Goal: Task Accomplishment & Management: Manage account settings

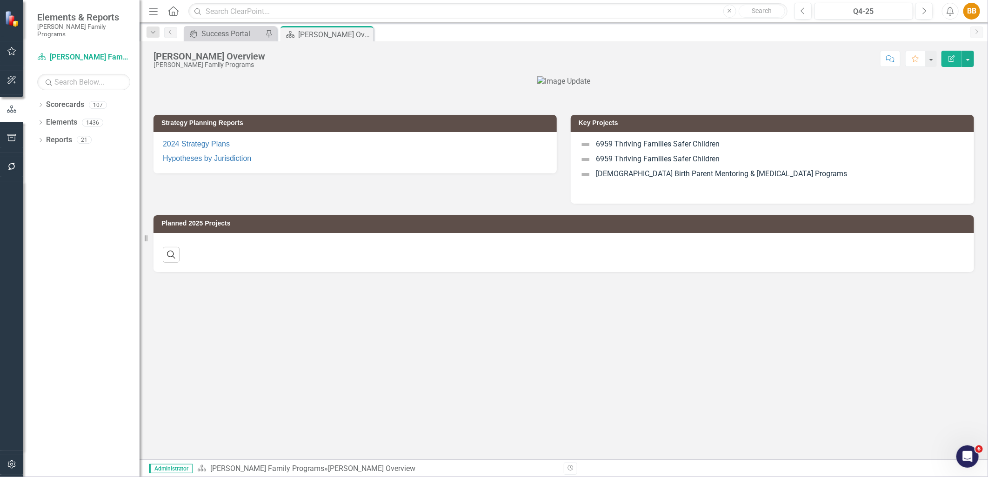
click at [230, 349] on div "Strategy Planning Reports 2024 Strategy Plans Hypotheses by Jurisdiction Key Pr…" at bounding box center [564, 268] width 849 height 384
click at [11, 464] on icon "button" at bounding box center [12, 464] width 10 height 7
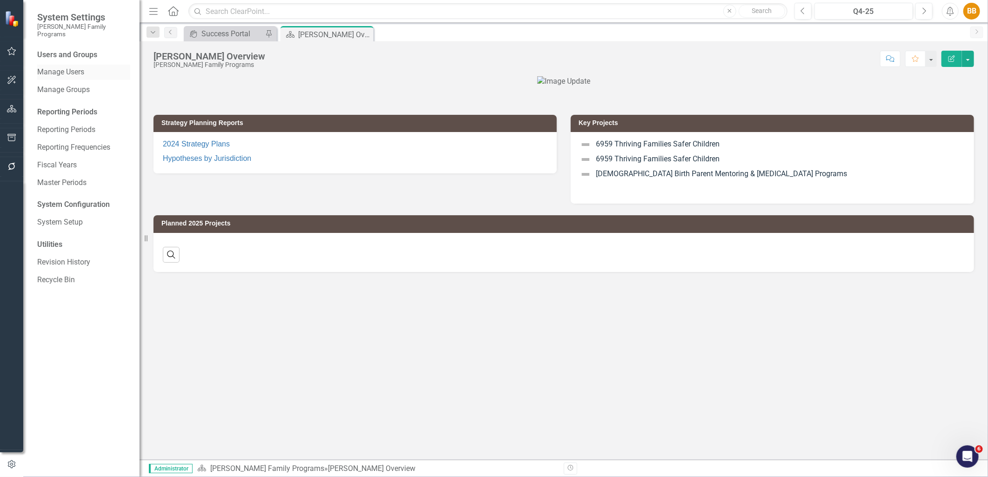
click at [95, 67] on link "Manage Users" at bounding box center [83, 72] width 93 height 11
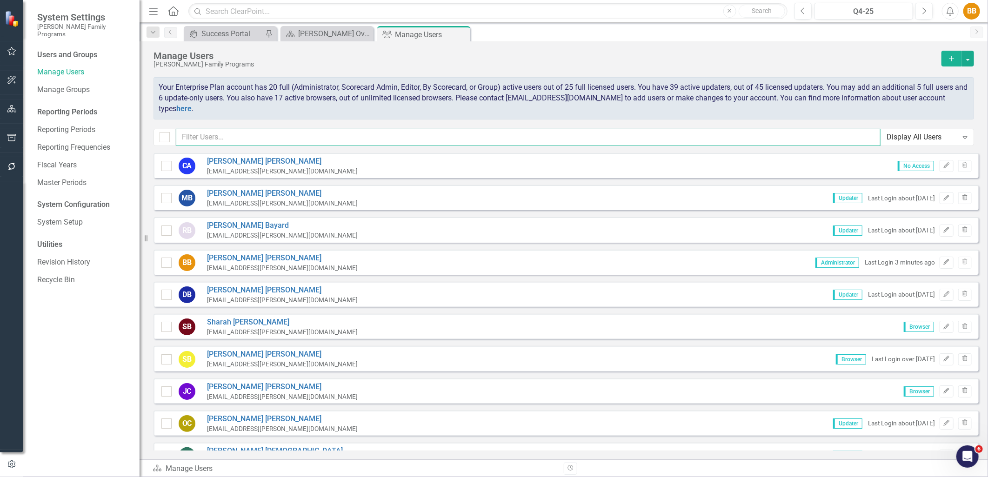
click at [212, 138] on input "text" at bounding box center [528, 137] width 705 height 17
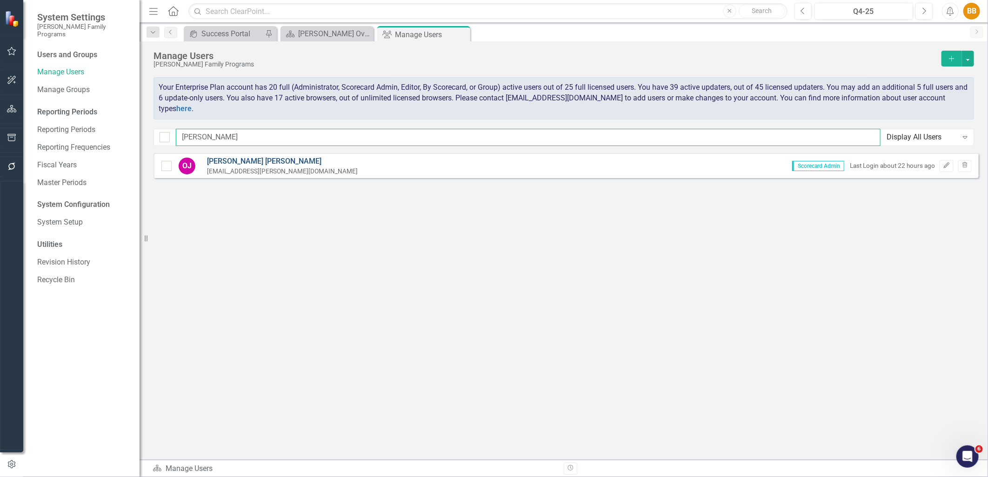
type input "[PERSON_NAME]"
click at [214, 160] on link "[PERSON_NAME]" at bounding box center [282, 161] width 151 height 11
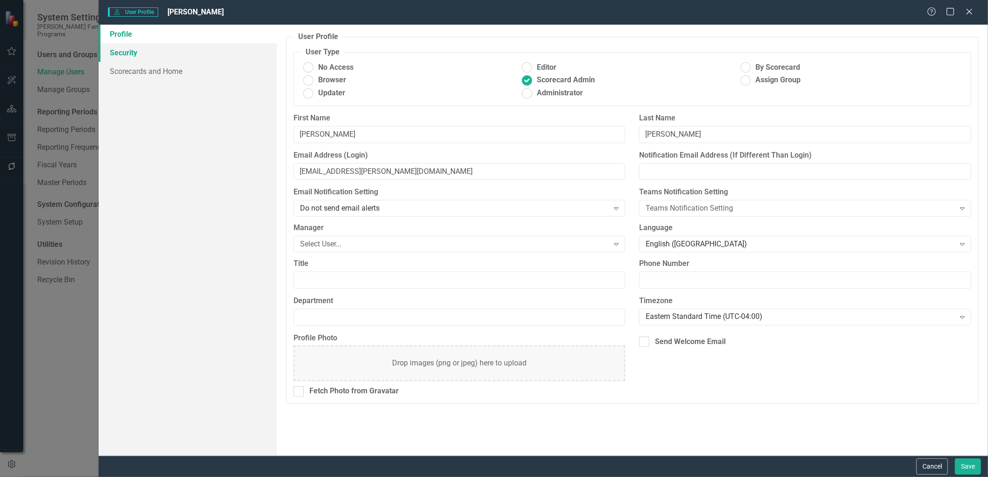
click at [180, 54] on link "Security" at bounding box center [188, 52] width 178 height 19
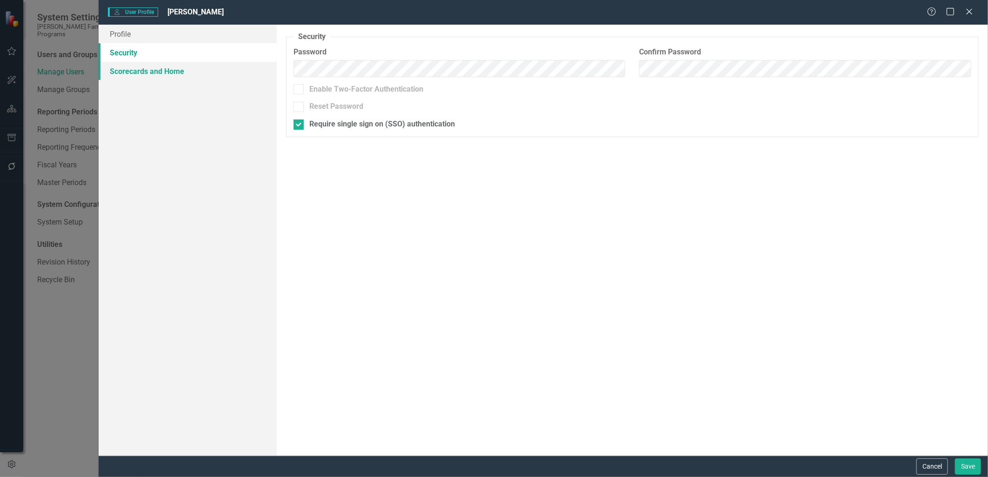
click at [184, 72] on link "Scorecards and Home" at bounding box center [188, 71] width 178 height 19
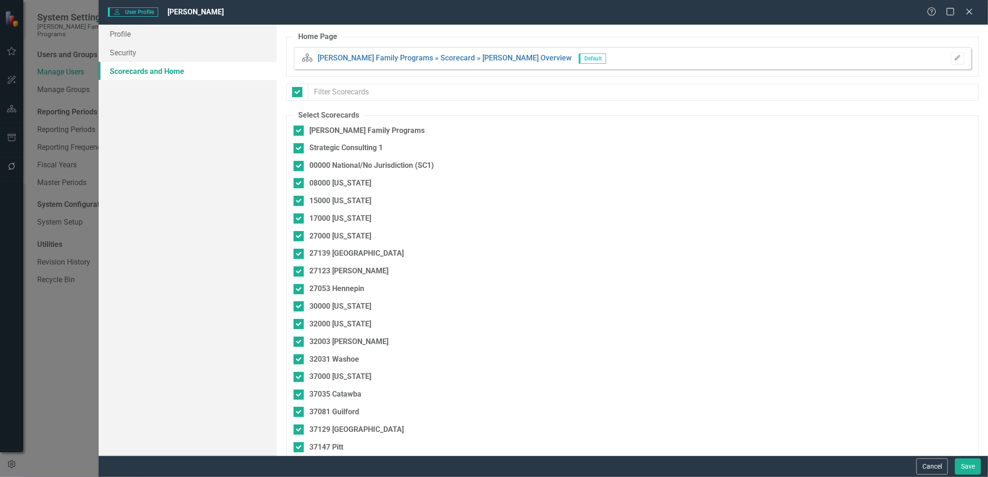
checkbox input "false"
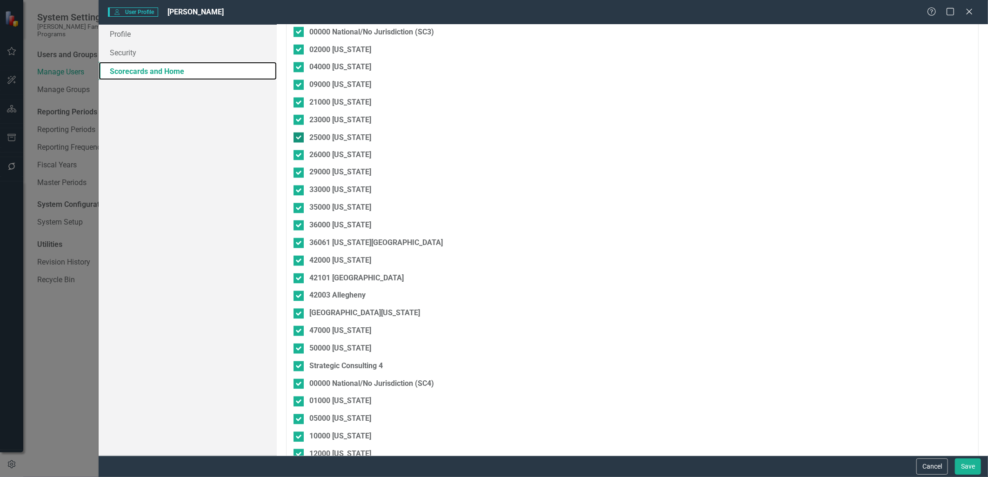
scroll to position [1034, 0]
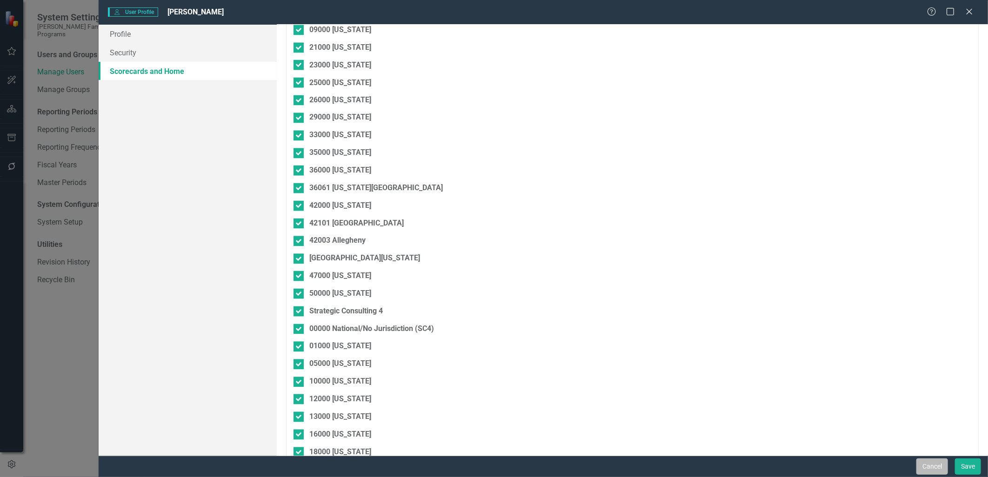
click at [945, 463] on button "Cancel" at bounding box center [933, 467] width 32 height 16
